Goal: Navigation & Orientation: Find specific page/section

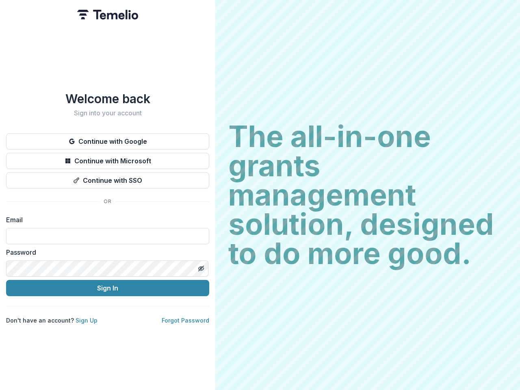
click at [260, 195] on h2 "The all-in-one grants management solution, designed to do more good." at bounding box center [367, 195] width 278 height 146
click at [108, 138] on button "Continue with Google" at bounding box center [107, 141] width 203 height 16
click at [108, 157] on button "Continue with Microsoft" at bounding box center [107, 161] width 203 height 16
click at [108, 177] on button "Continue with SSO" at bounding box center [107, 180] width 203 height 16
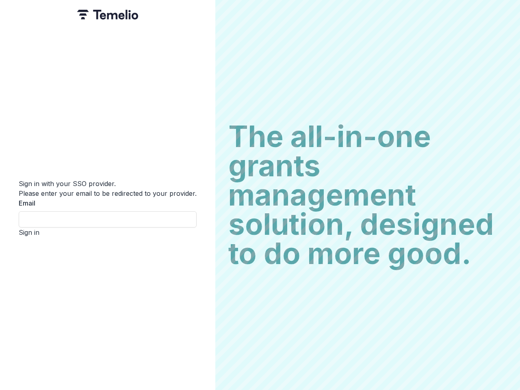
click at [201, 265] on div "Sign in with your SSO provider. Please enter your email to be redirected to you…" at bounding box center [107, 195] width 215 height 390
